Goal: Download file/media

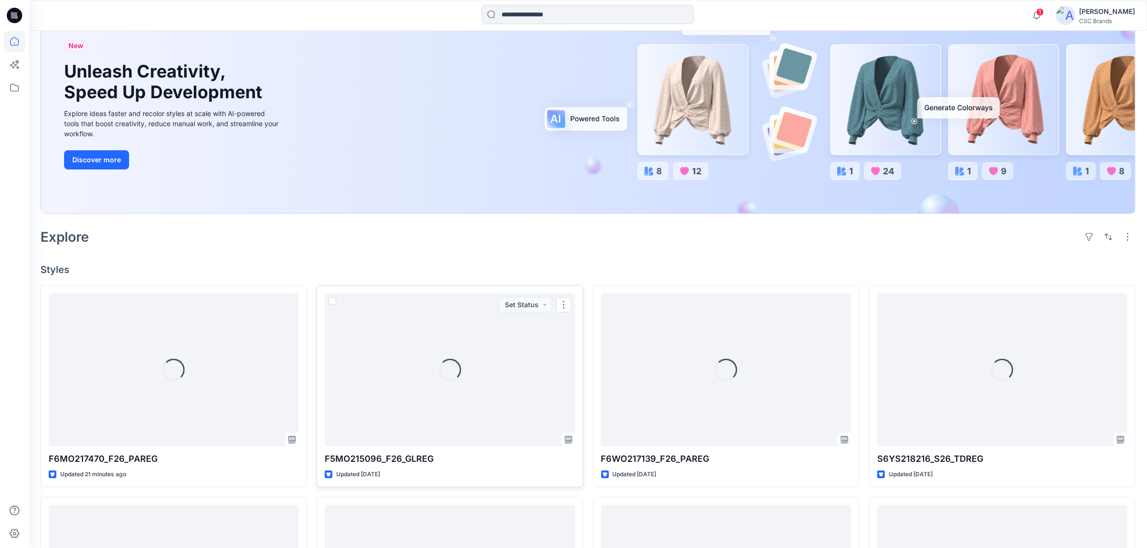
scroll to position [181, 0]
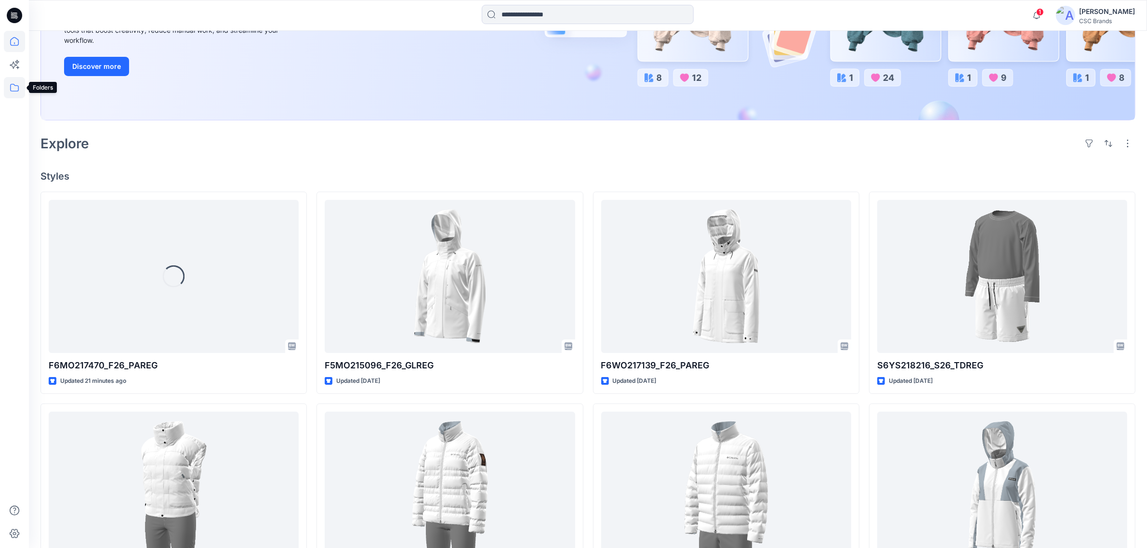
click at [15, 88] on icon at bounding box center [14, 87] width 21 height 21
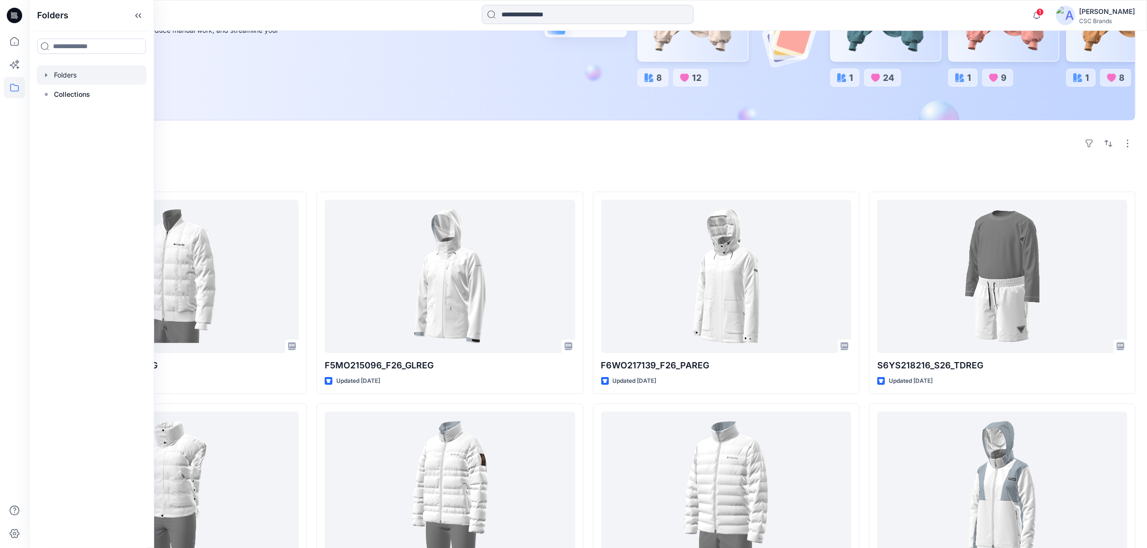
click at [47, 75] on icon "button" at bounding box center [46, 75] width 8 height 8
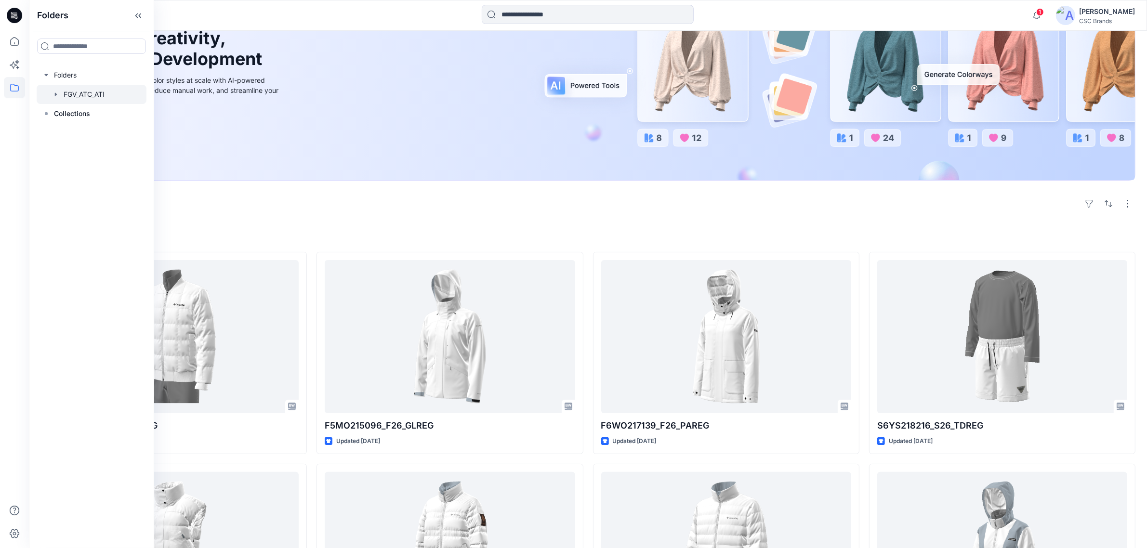
click at [56, 95] on icon "button" at bounding box center [56, 94] width 2 height 3
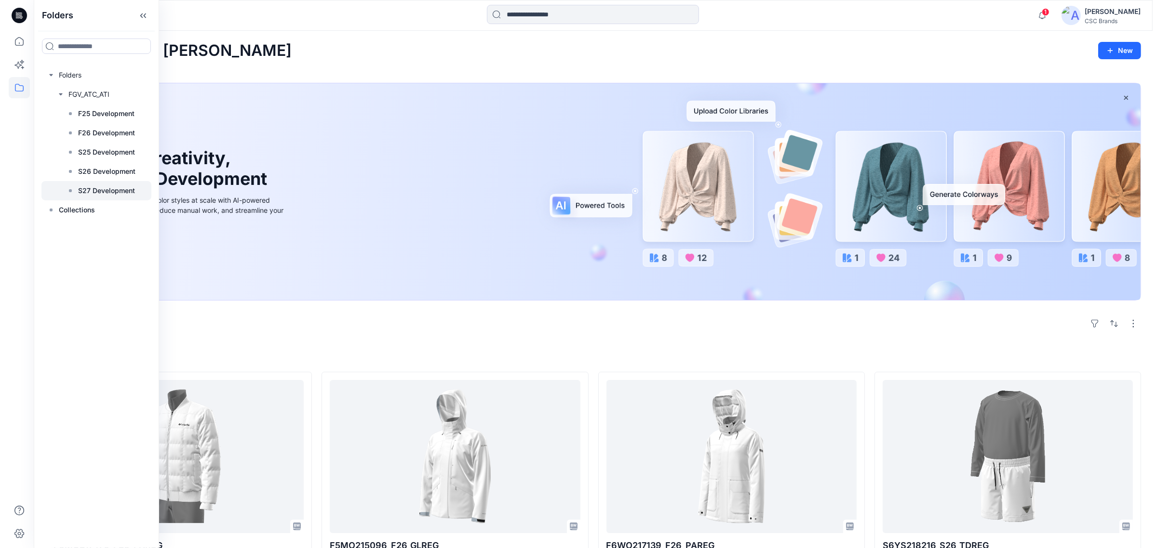
scroll to position [0, 0]
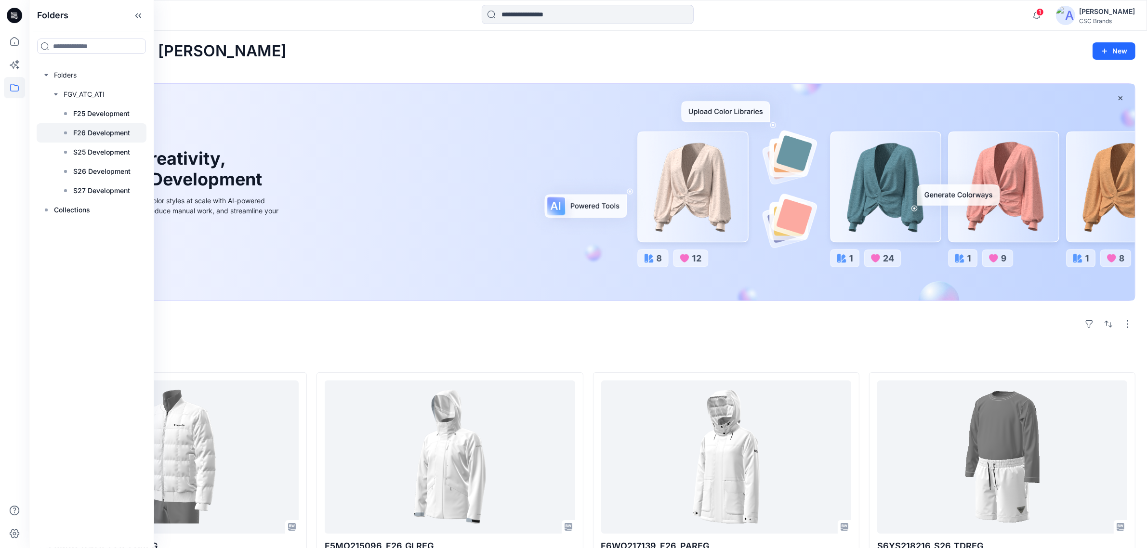
click at [91, 132] on p "F26 Development" at bounding box center [101, 133] width 57 height 12
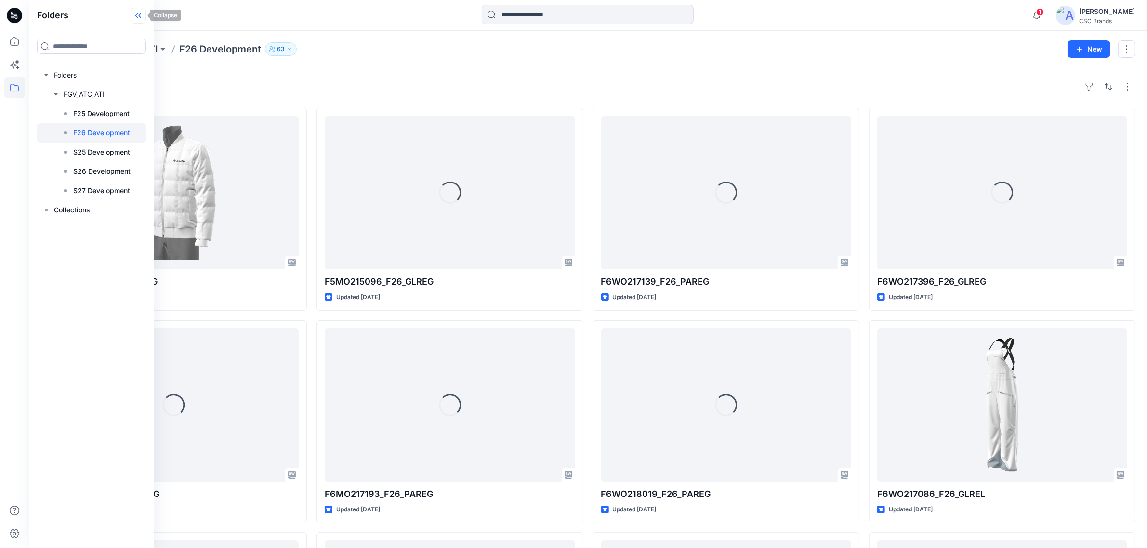
click at [135, 9] on icon at bounding box center [138, 16] width 15 height 16
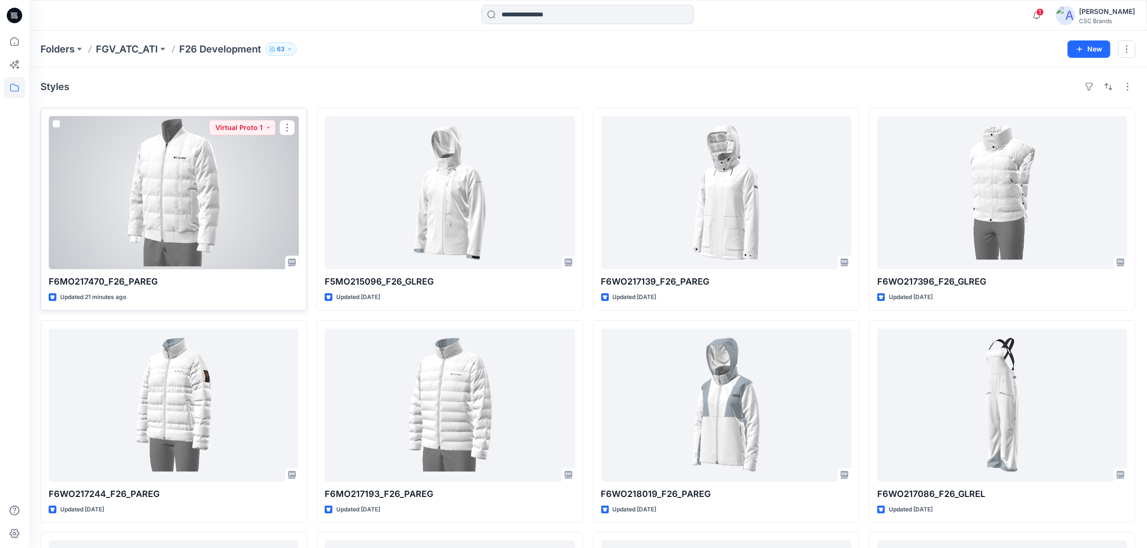
click at [200, 203] on div at bounding box center [174, 192] width 250 height 153
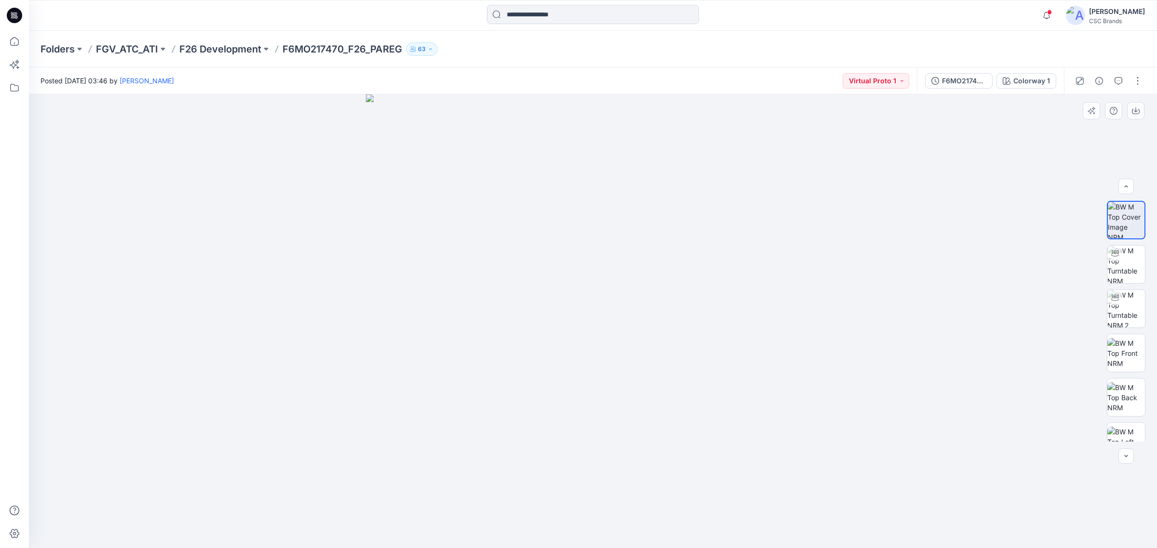
scroll to position [107, 0]
click at [958, 86] on button "F6MO217470_F26_PAREG_VP1" at bounding box center [958, 80] width 67 height 15
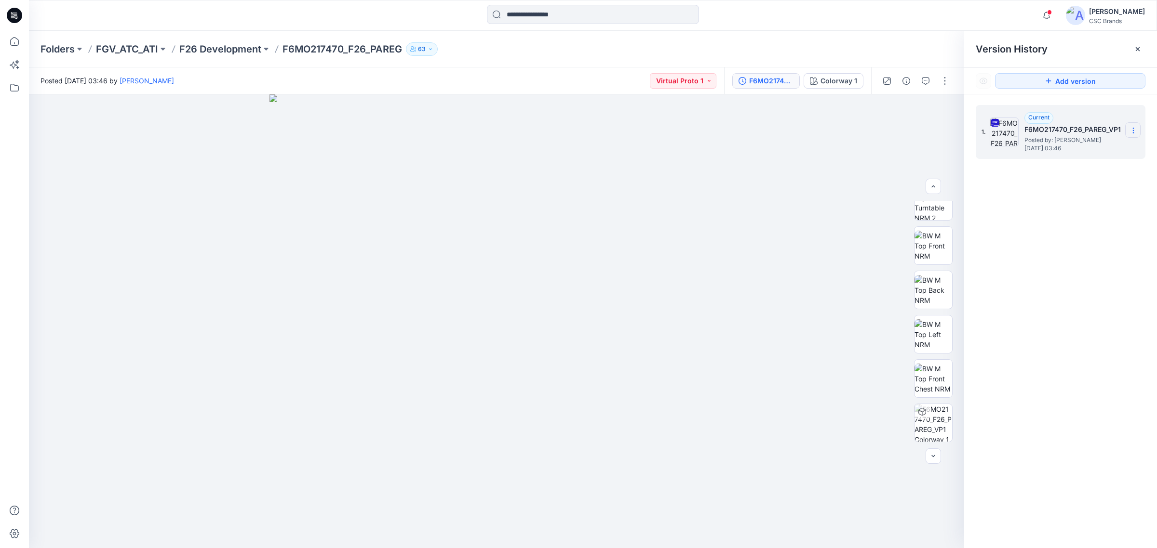
click at [1133, 129] on icon at bounding box center [1133, 128] width 0 height 0
click at [1059, 147] on span "Download Source BW File" at bounding box center [1084, 150] width 80 height 12
drag, startPoint x: 1136, startPoint y: 47, endPoint x: 1011, endPoint y: 77, distance: 128.5
click at [1135, 47] on icon at bounding box center [1137, 49] width 8 height 8
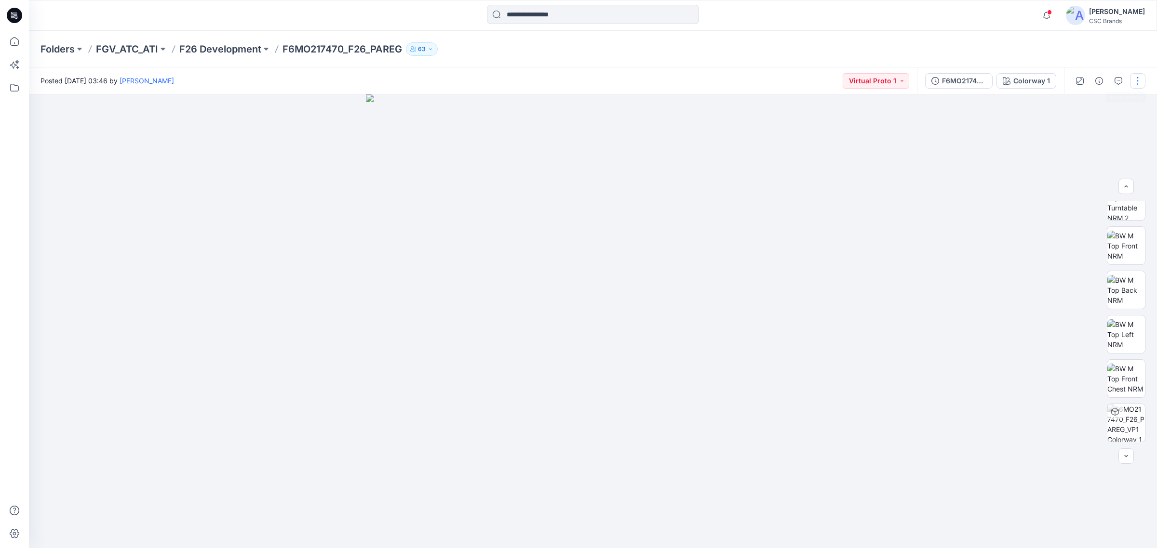
click at [1137, 82] on button "button" at bounding box center [1137, 80] width 15 height 15
click at [1138, 79] on button "button" at bounding box center [1137, 80] width 15 height 15
click at [766, 34] on div "Folders FGV_ATC_ATI F26 Development F6MO217470_F26_PAREG 63" at bounding box center [593, 49] width 1128 height 37
